Goal: Check status: Check status

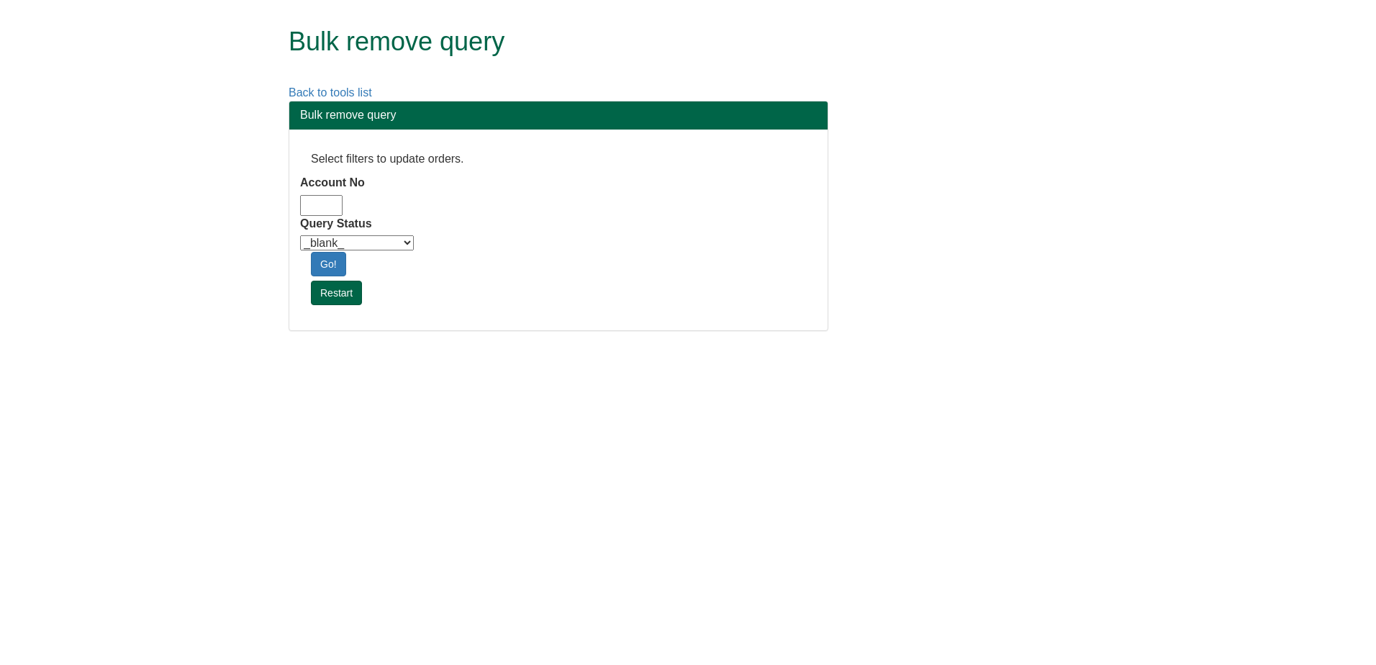
click at [330, 204] on input "Account No" at bounding box center [321, 205] width 42 height 21
type input "adm10"
click at [392, 233] on div "Query Status _blank_ Customer Credit_Control Purchasing Internal Other Address …" at bounding box center [558, 234] width 517 height 37
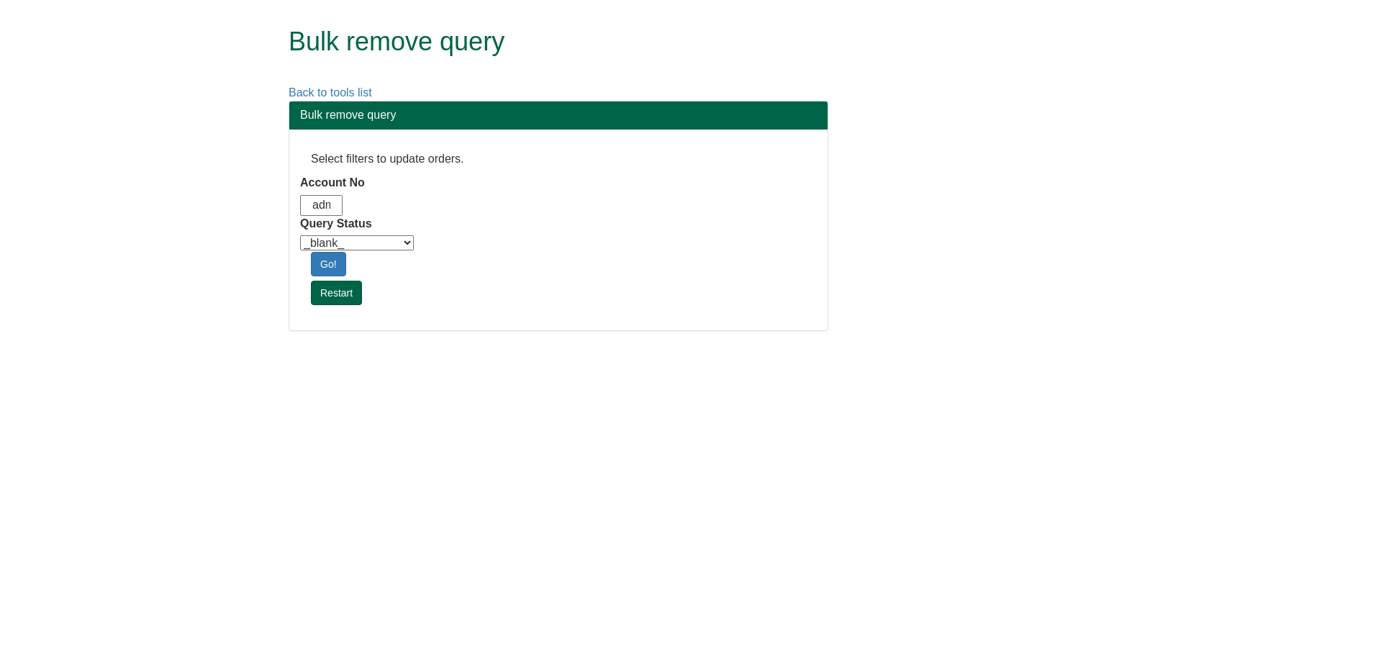
click at [400, 243] on select "_blank_ Customer Credit_Control Purchasing Internal Other Address High_Value Co…" at bounding box center [357, 242] width 114 height 15
select select "Automation_Check"
click at [300, 235] on select "_blank_ Customer Credit_Control Purchasing Internal Other Address High_Value Co…" at bounding box center [357, 242] width 114 height 15
click at [323, 256] on link "Go!" at bounding box center [328, 264] width 35 height 24
click at [890, 346] on html "Bulk remove query Back to tools list Bulk remove query Select filters to update…" at bounding box center [688, 173] width 1376 height 346
